Goal: Task Accomplishment & Management: Complete application form

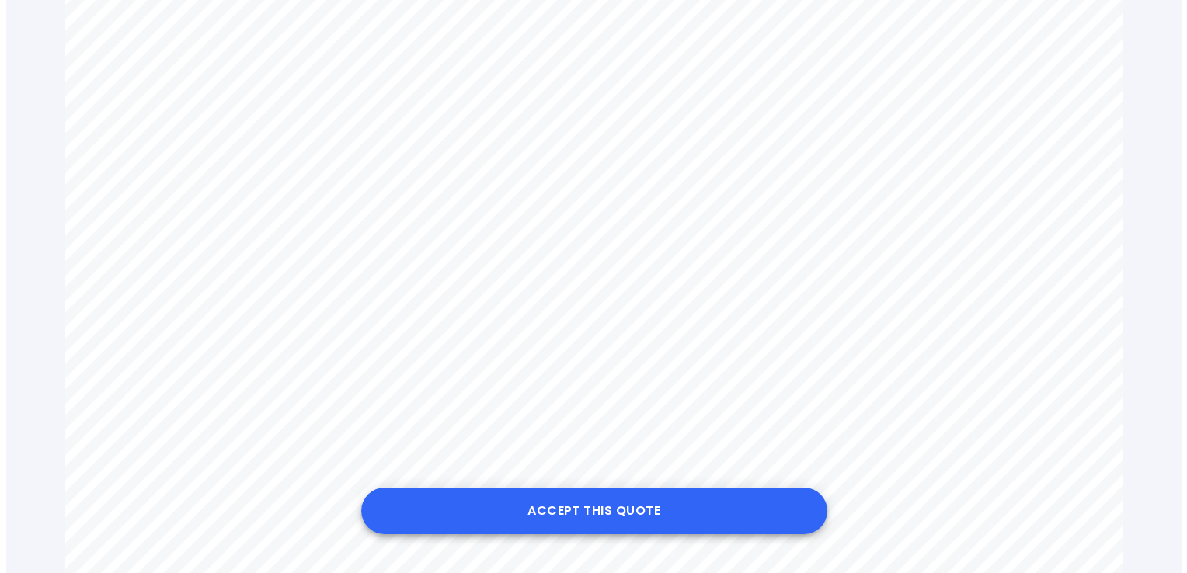
scroll to position [639, 0]
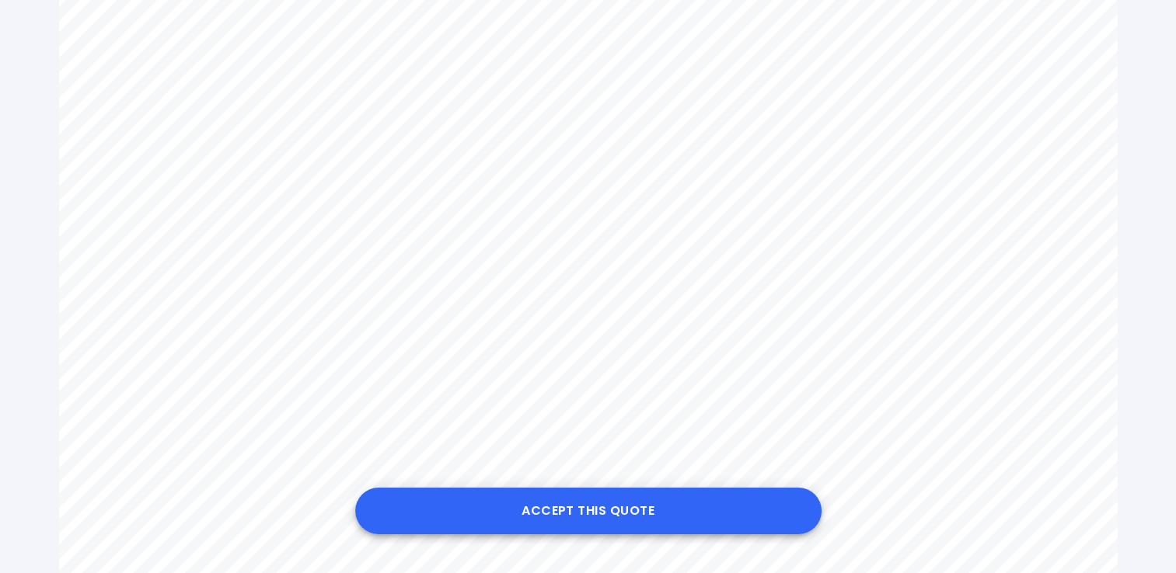
click at [581, 519] on button "Accept this Quote" at bounding box center [588, 511] width 466 height 47
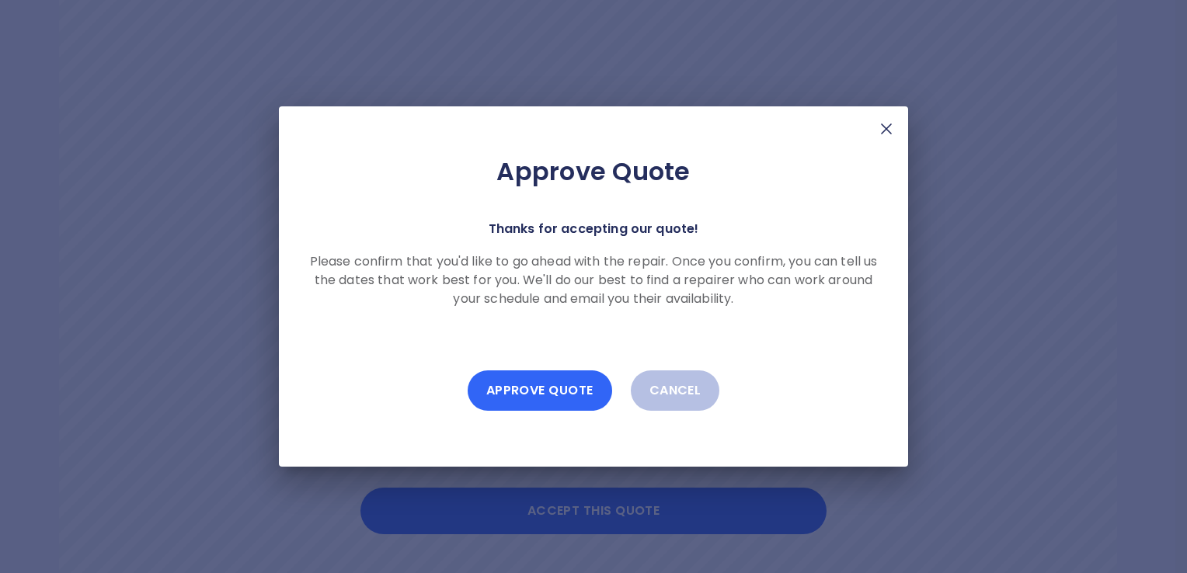
click at [538, 388] on button "Approve Quote" at bounding box center [540, 391] width 145 height 40
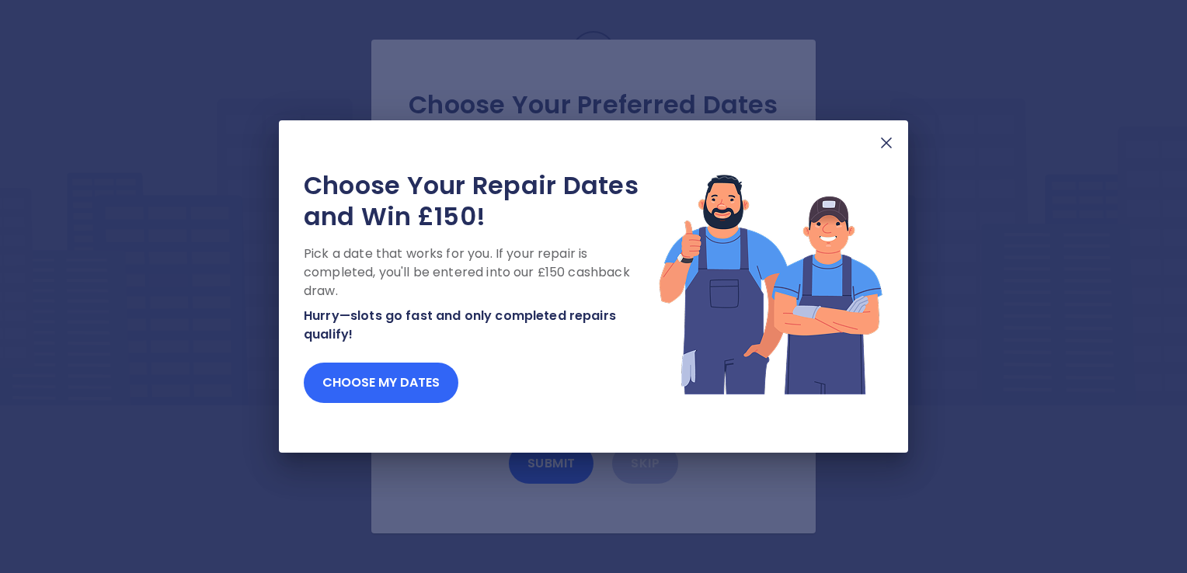
click at [379, 390] on button "Choose my dates" at bounding box center [381, 383] width 155 height 40
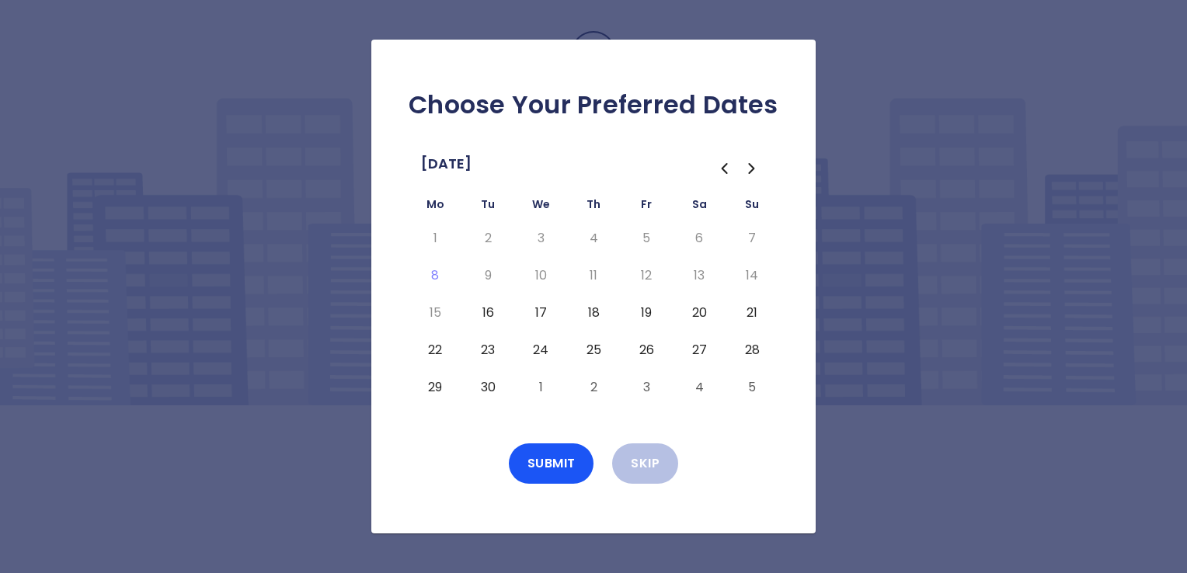
click at [486, 315] on button "16" at bounding box center [488, 313] width 28 height 25
click at [536, 314] on button "17" at bounding box center [541, 313] width 28 height 25
click at [590, 311] on button "18" at bounding box center [594, 313] width 28 height 25
click at [653, 314] on button "19" at bounding box center [646, 313] width 28 height 25
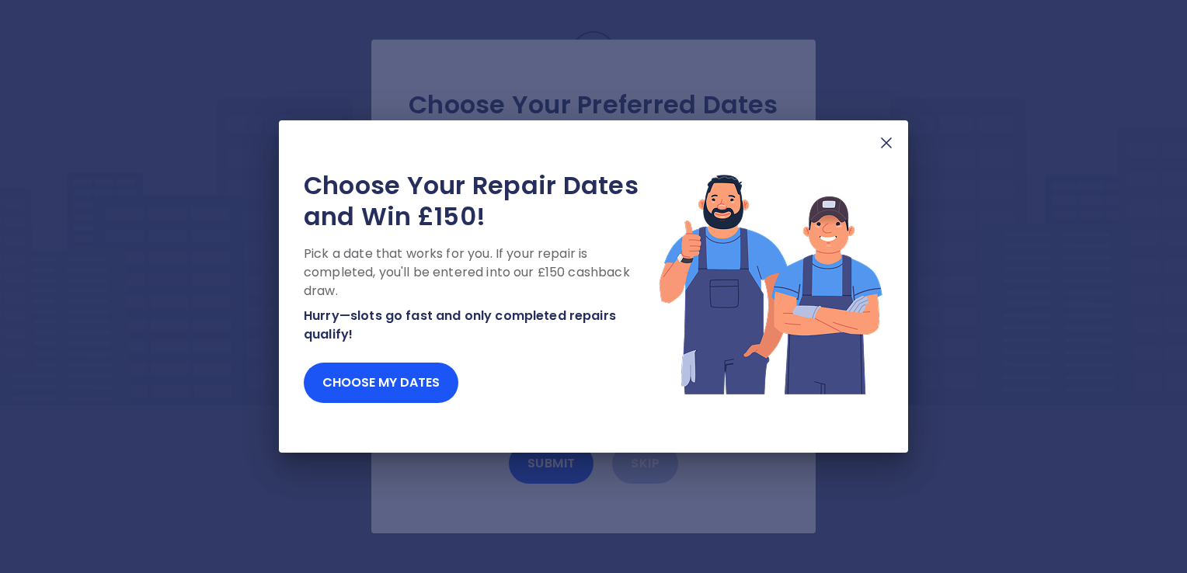
click at [891, 144] on img at bounding box center [886, 143] width 19 height 19
click at [889, 144] on img at bounding box center [886, 143] width 19 height 19
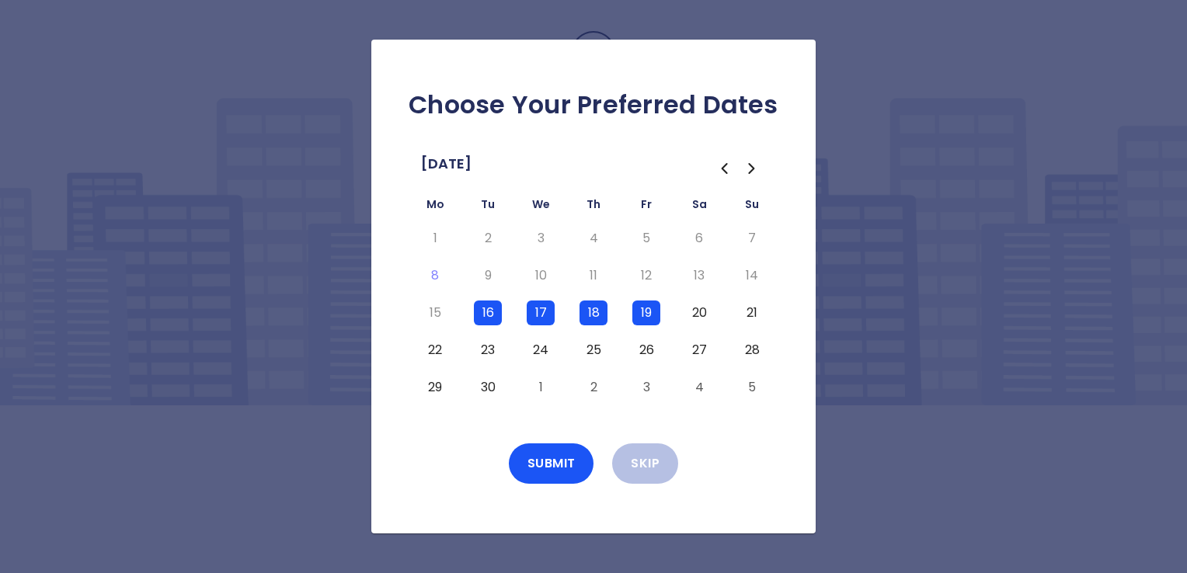
click at [488, 354] on button "23" at bounding box center [488, 350] width 28 height 25
click at [551, 347] on button "24" at bounding box center [541, 350] width 28 height 25
click at [488, 356] on button "23" at bounding box center [488, 350] width 28 height 25
click at [592, 350] on button "25" at bounding box center [594, 350] width 28 height 25
click at [646, 349] on button "26" at bounding box center [646, 350] width 28 height 25
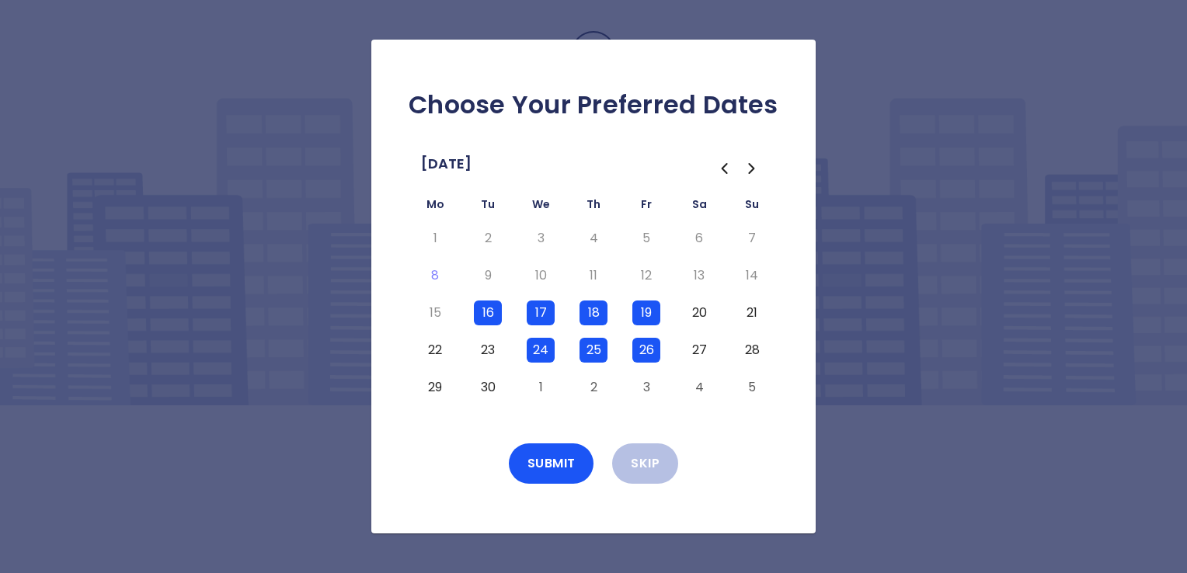
click at [701, 347] on button "27" at bounding box center [699, 350] width 28 height 25
click at [755, 343] on button "28" at bounding box center [752, 350] width 28 height 25
click at [547, 461] on button "Submit" at bounding box center [551, 464] width 85 height 40
